Goal: Task Accomplishment & Management: Manage account settings

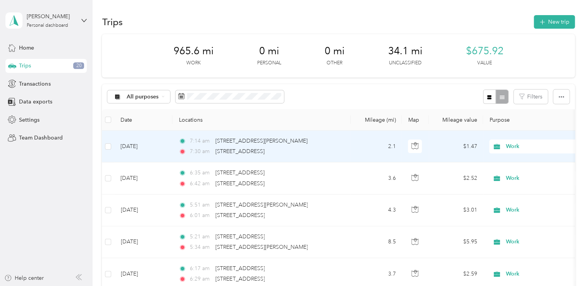
scroll to position [38, 0]
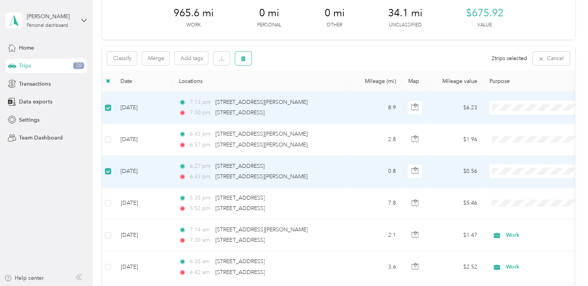
click at [242, 59] on icon "button" at bounding box center [243, 58] width 5 height 5
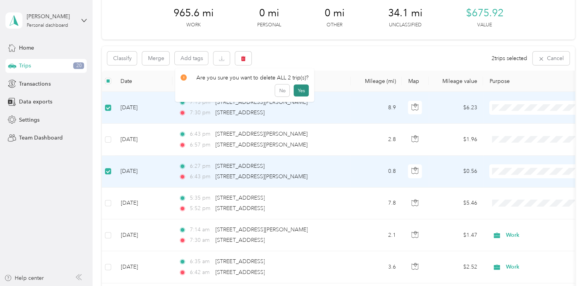
click at [295, 91] on button "Yes" at bounding box center [301, 90] width 15 height 12
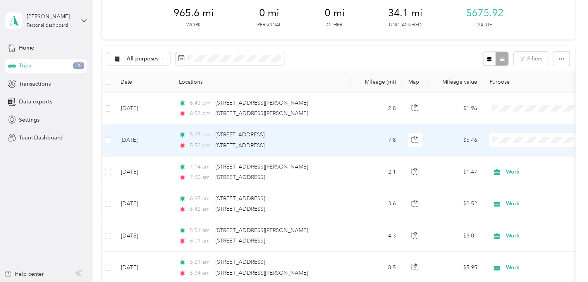
click at [508, 151] on span "Work" at bounding box center [541, 154] width 92 height 8
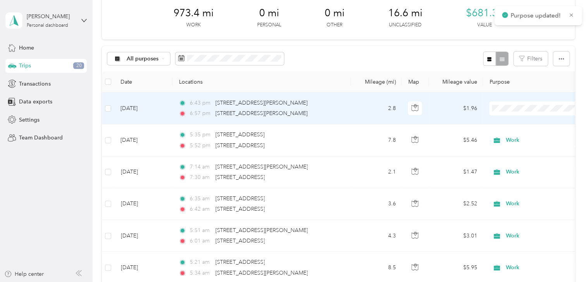
click at [516, 122] on span "Work" at bounding box center [548, 120] width 78 height 8
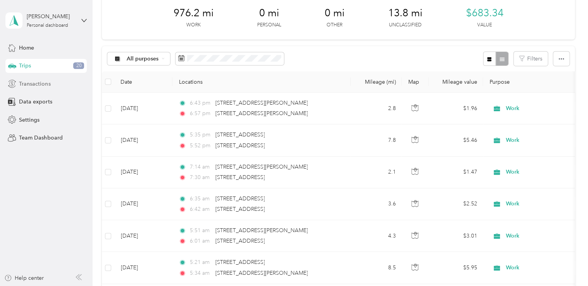
click at [30, 84] on span "Transactions" at bounding box center [34, 84] width 31 height 8
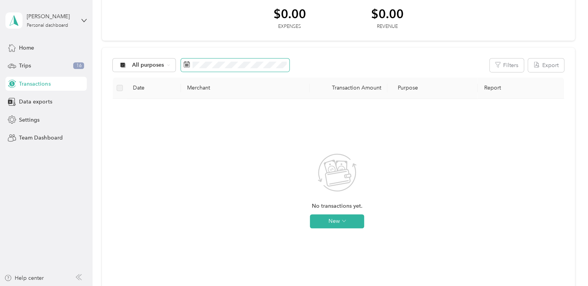
click at [186, 65] on icon at bounding box center [187, 64] width 6 height 6
click at [34, 105] on span "Data exports" at bounding box center [35, 102] width 33 height 8
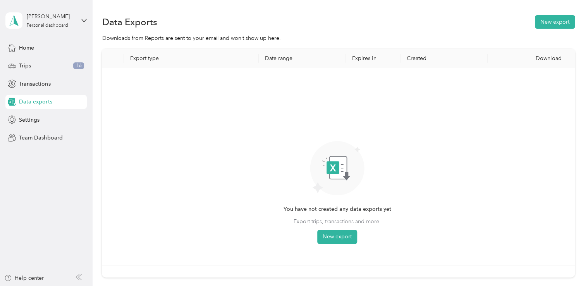
click at [277, 58] on th "Date range" at bounding box center [302, 58] width 87 height 19
click at [334, 239] on button "New export" at bounding box center [337, 237] width 40 height 14
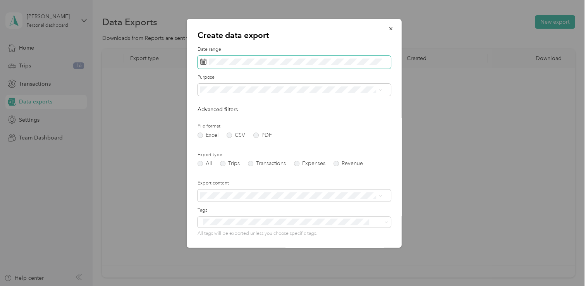
click at [202, 62] on rect at bounding box center [202, 62] width 1 height 1
click at [204, 62] on icon at bounding box center [203, 62] width 6 height 6
click at [201, 60] on icon at bounding box center [203, 62] width 6 height 6
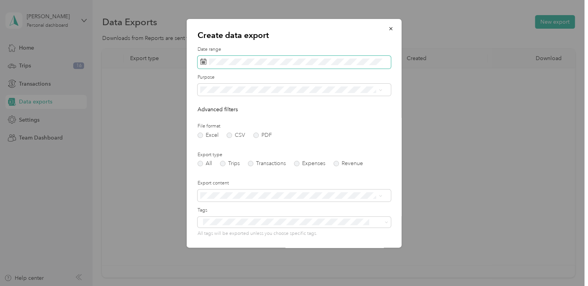
click at [203, 62] on icon at bounding box center [203, 62] width 6 height 6
click at [204, 61] on icon at bounding box center [203, 62] width 6 height 6
click at [256, 134] on label "PDF" at bounding box center [262, 135] width 19 height 5
click at [205, 60] on span at bounding box center [294, 62] width 193 height 13
click at [210, 117] on span "Work" at bounding box center [209, 117] width 13 height 7
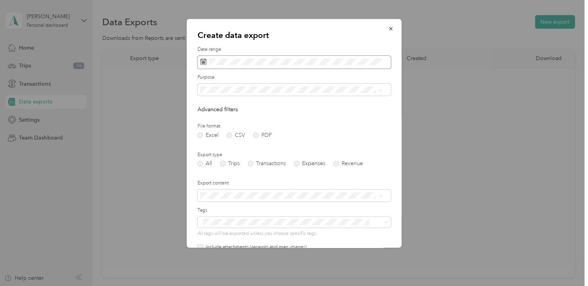
click at [266, 66] on span at bounding box center [294, 62] width 193 height 13
click at [267, 65] on span at bounding box center [294, 62] width 193 height 13
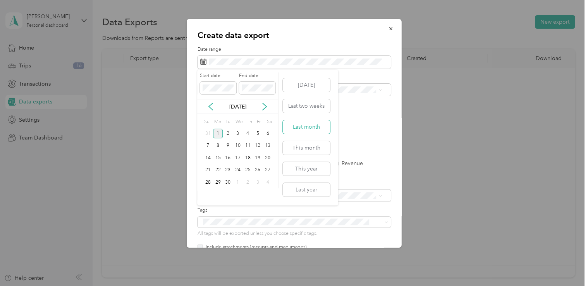
click at [317, 130] on button "Last month" at bounding box center [306, 127] width 47 height 14
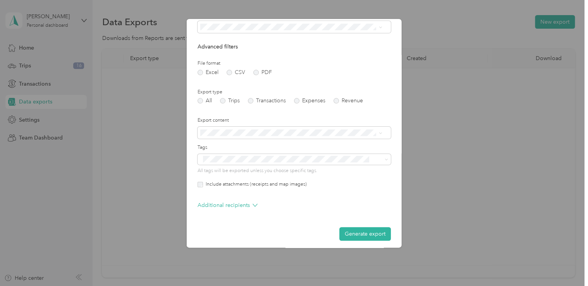
scroll to position [66, 0]
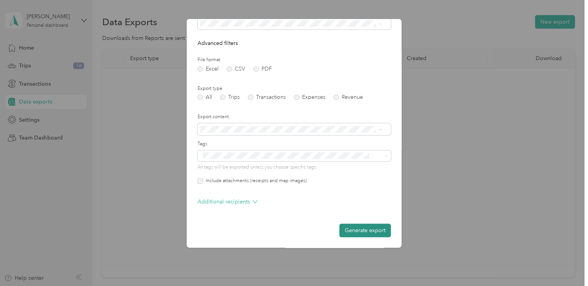
click at [368, 229] on button "Generate export" at bounding box center [365, 231] width 52 height 14
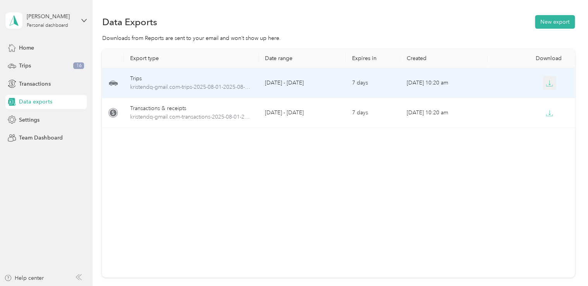
click at [551, 84] on icon "button" at bounding box center [549, 83] width 7 height 7
click at [549, 84] on icon "button" at bounding box center [550, 82] width 2 height 5
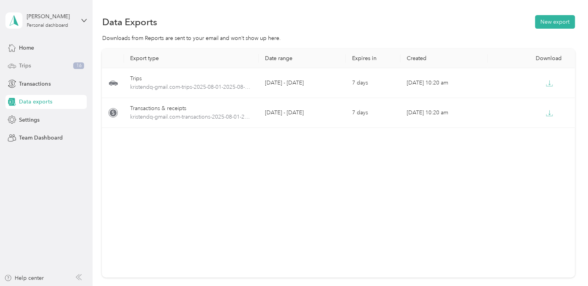
click at [39, 67] on div "Trips 16" at bounding box center [45, 66] width 81 height 14
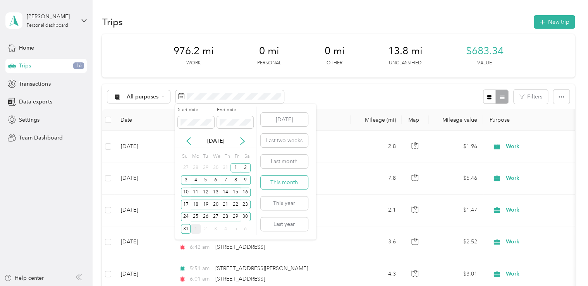
click at [285, 181] on button "This month" at bounding box center [284, 183] width 47 height 14
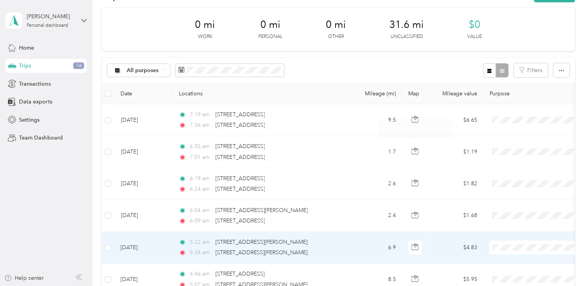
scroll to position [116, 0]
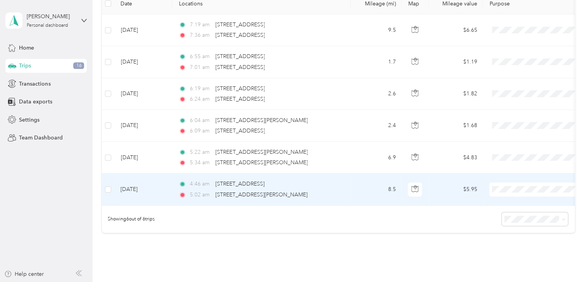
click at [521, 78] on span "Work" at bounding box center [548, 79] width 78 height 8
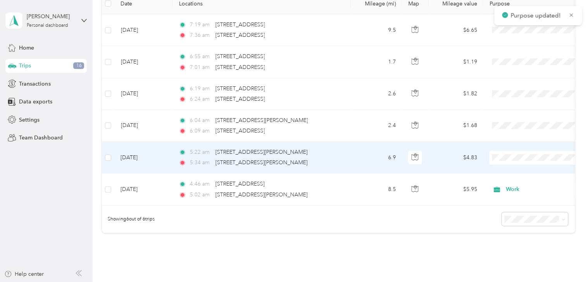
click at [520, 169] on span "Work" at bounding box center [548, 171] width 78 height 8
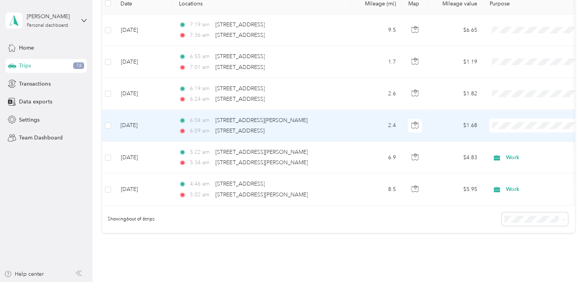
click at [526, 139] on span "Work" at bounding box center [548, 137] width 78 height 8
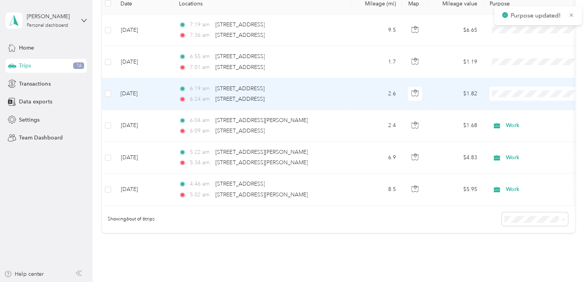
click at [516, 110] on li "Work" at bounding box center [541, 105] width 103 height 14
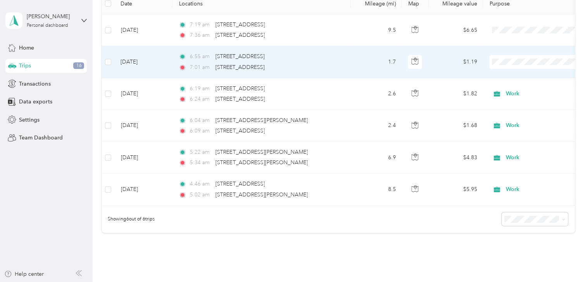
click at [509, 73] on span "Work" at bounding box center [548, 76] width 78 height 8
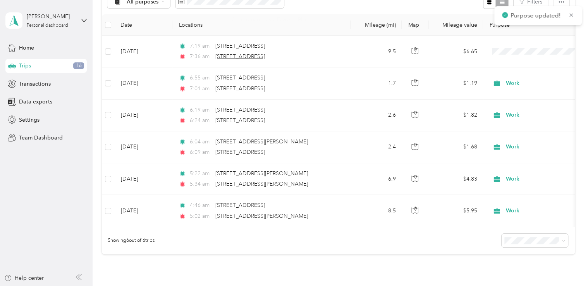
scroll to position [78, 0]
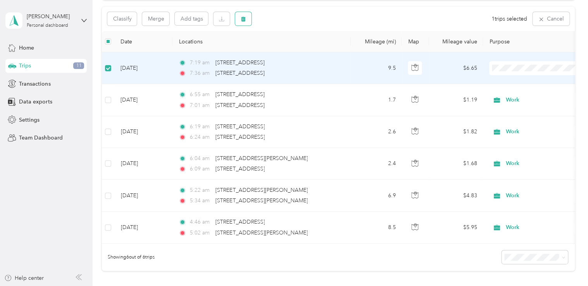
click at [242, 17] on icon "button" at bounding box center [243, 18] width 5 height 5
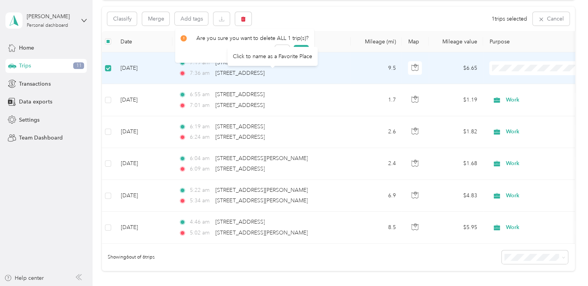
click at [300, 53] on div "Click to name as a Favorite Place" at bounding box center [272, 56] width 90 height 19
click at [298, 51] on button "Yes" at bounding box center [301, 51] width 15 height 12
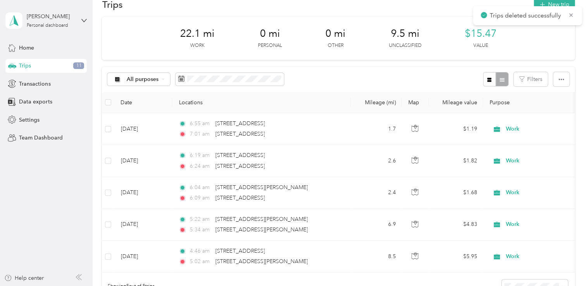
scroll to position [0, 0]
